Goal: Task Accomplishment & Management: Manage account settings

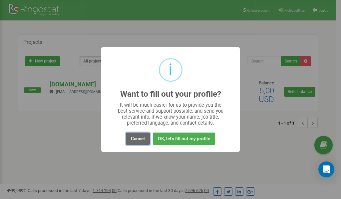
click at [141, 138] on button "Cancel" at bounding box center [138, 139] width 24 height 12
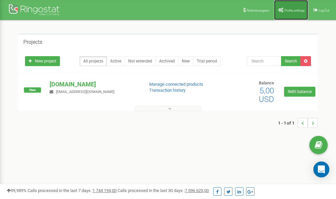
click at [288, 11] on span "Profile settings" at bounding box center [294, 11] width 20 height 4
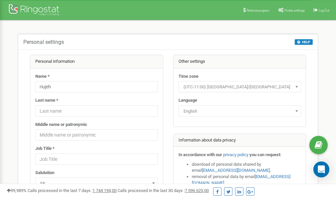
scroll to position [33, 0]
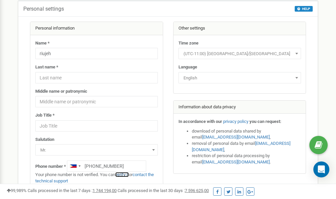
click at [127, 174] on link "verify it" at bounding box center [122, 174] width 14 height 5
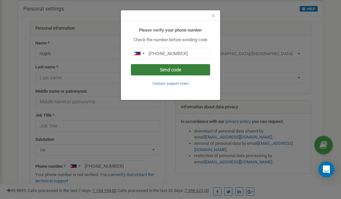
click at [177, 70] on button "Send code" at bounding box center [170, 69] width 79 height 11
